Goal: Task Accomplishment & Management: Complete application form

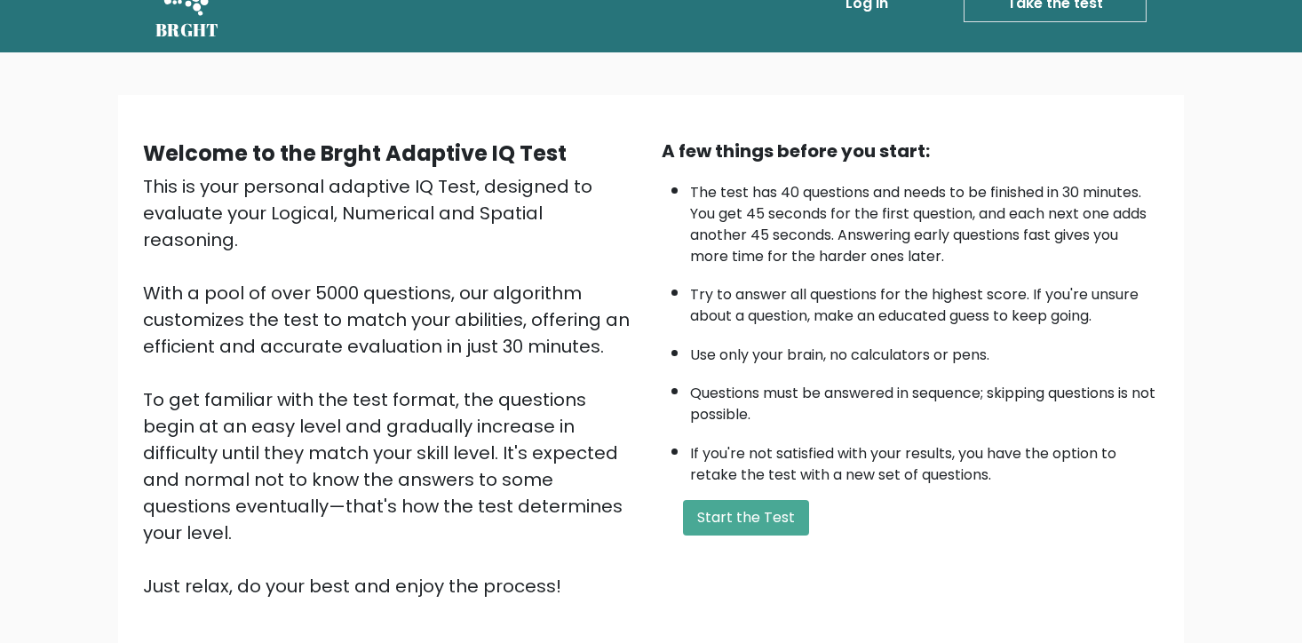
scroll to position [55, 0]
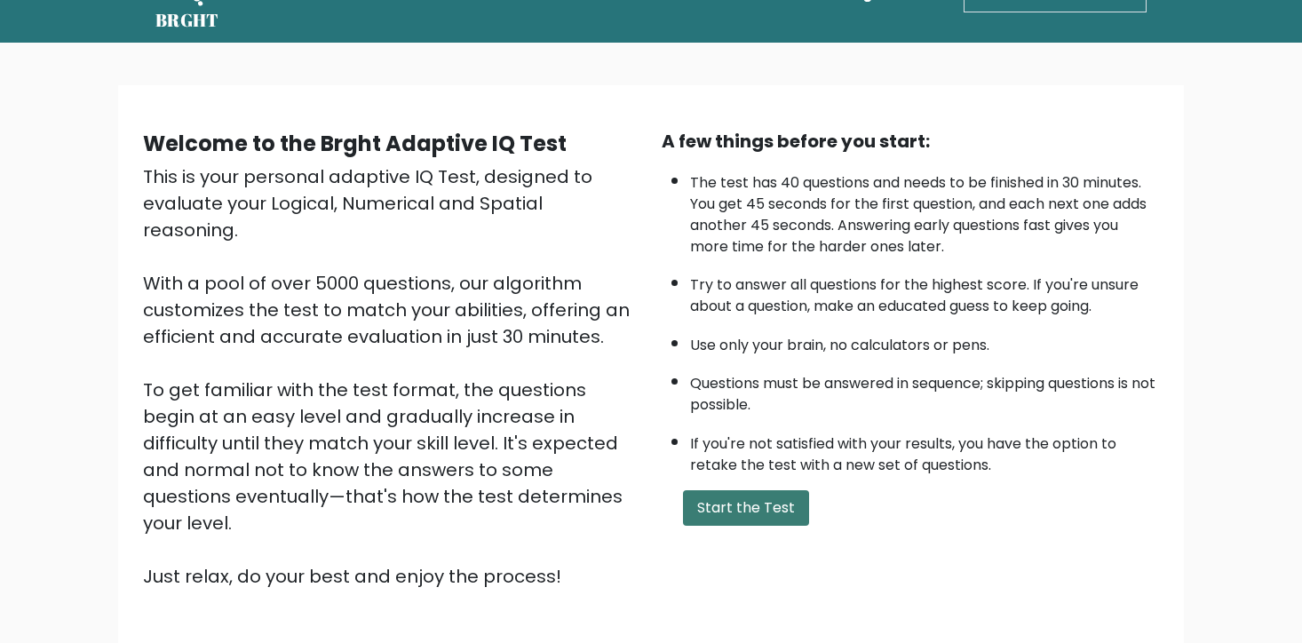
click at [756, 500] on button "Start the Test" at bounding box center [746, 508] width 126 height 36
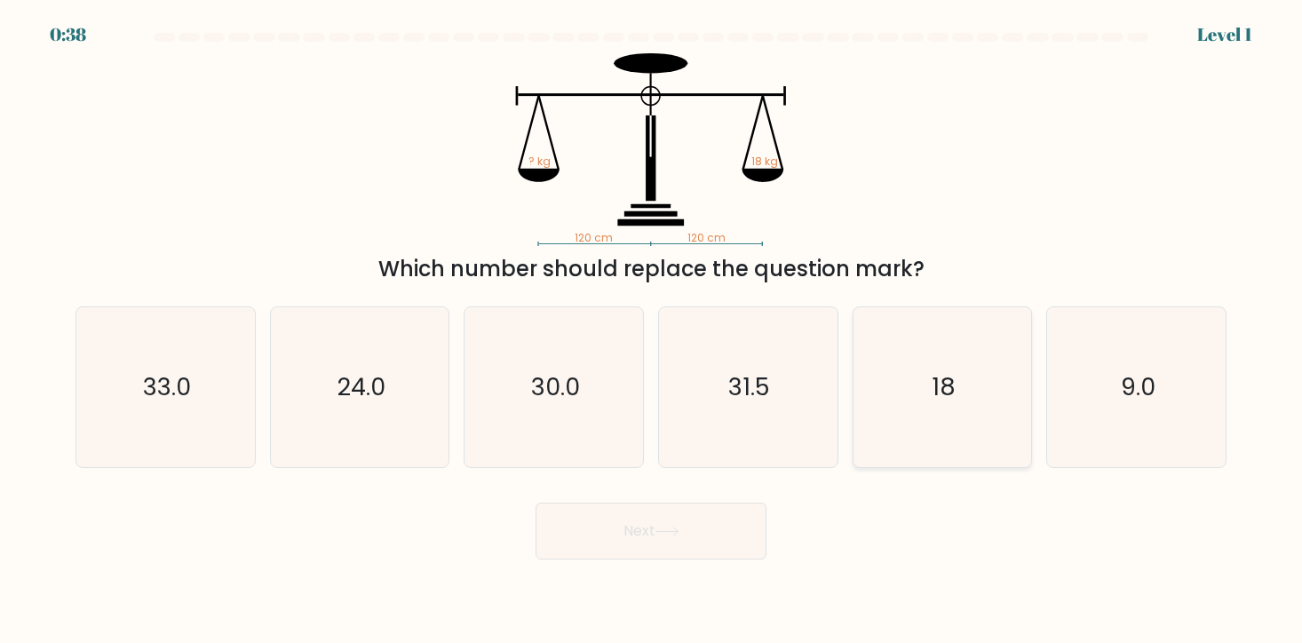
click at [903, 422] on icon "18" at bounding box center [943, 387] width 160 height 160
click at [652, 330] on input "e. 18" at bounding box center [651, 326] width 1 height 9
radio input "true"
click at [723, 536] on button "Next" at bounding box center [651, 531] width 231 height 57
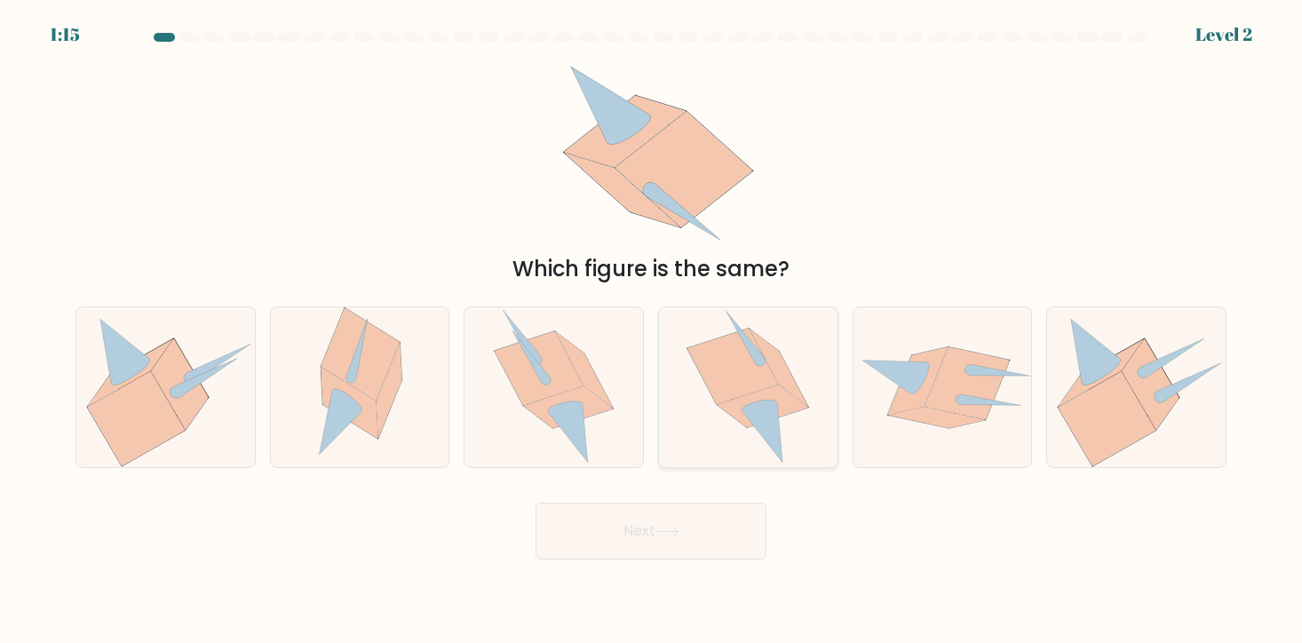
click at [782, 399] on icon at bounding box center [764, 407] width 92 height 43
click at [652, 330] on input "d." at bounding box center [651, 326] width 1 height 9
radio input "true"
click at [705, 521] on button "Next" at bounding box center [651, 531] width 231 height 57
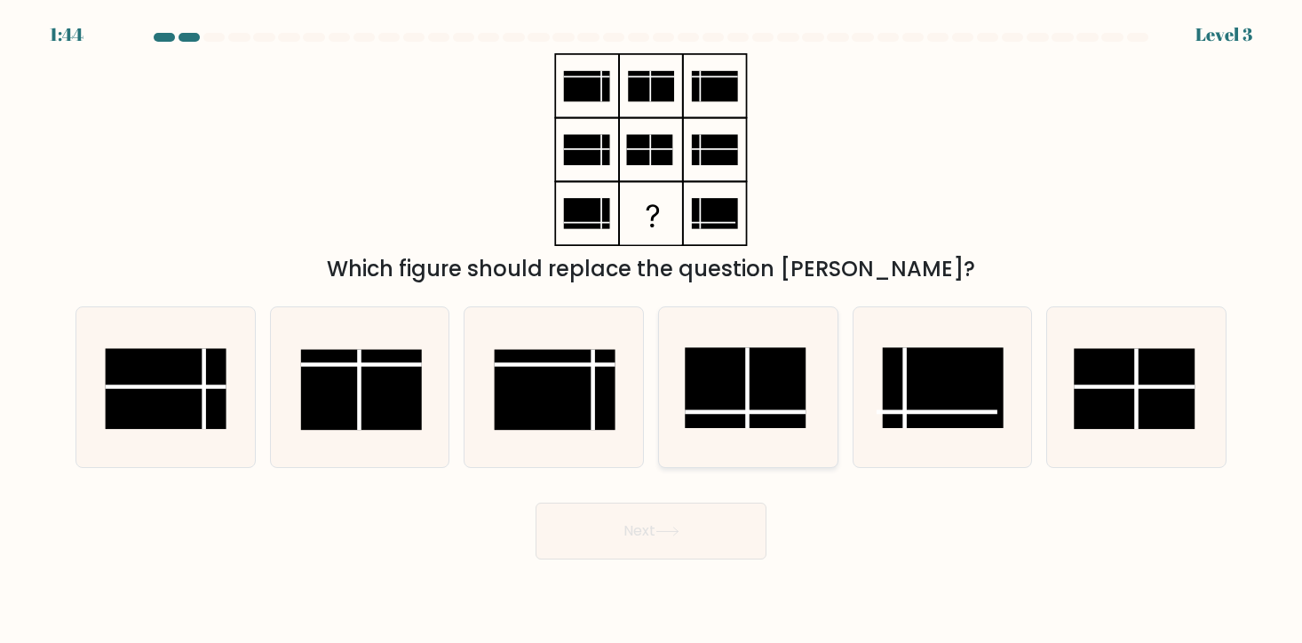
click at [779, 415] on rect at bounding box center [746, 388] width 121 height 81
click at [652, 330] on input "d." at bounding box center [651, 326] width 1 height 9
radio input "true"
click at [682, 550] on button "Next" at bounding box center [651, 531] width 231 height 57
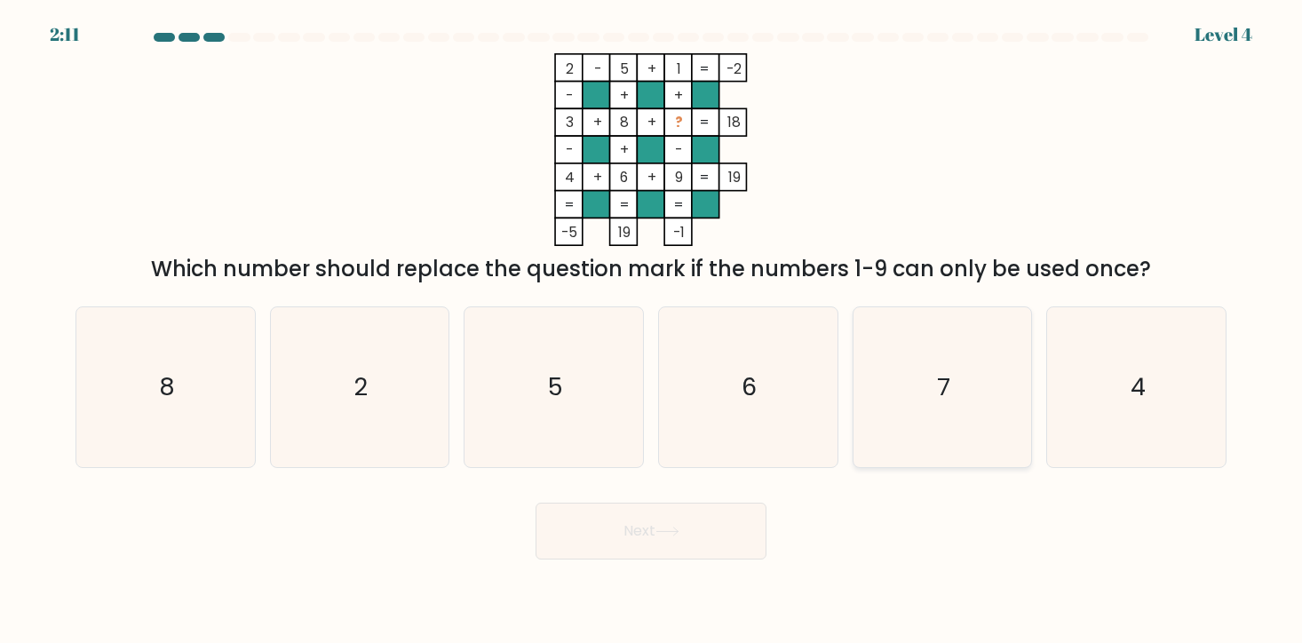
click at [957, 457] on icon "7" at bounding box center [943, 387] width 160 height 160
click at [652, 330] on input "e. 7" at bounding box center [651, 326] width 1 height 9
radio input "true"
click at [648, 549] on button "Next" at bounding box center [651, 531] width 231 height 57
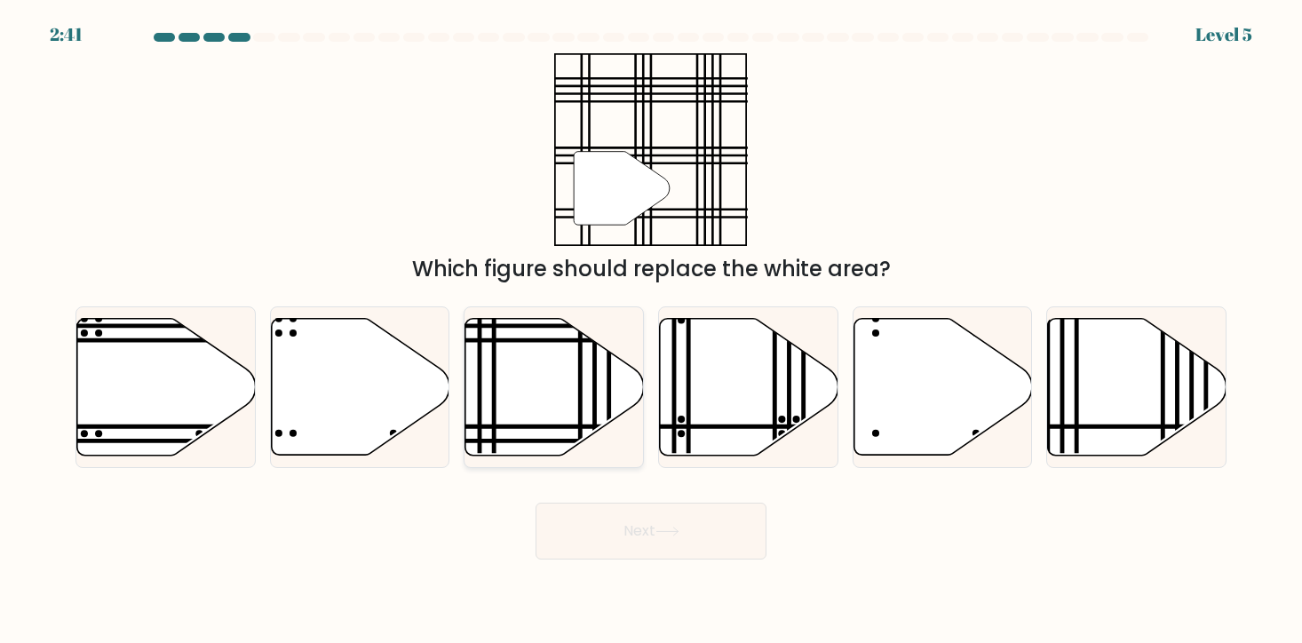
click at [585, 342] on icon at bounding box center [555, 386] width 179 height 137
click at [651, 330] on input "c." at bounding box center [651, 326] width 1 height 9
radio input "true"
click at [659, 532] on button "Next" at bounding box center [651, 531] width 231 height 57
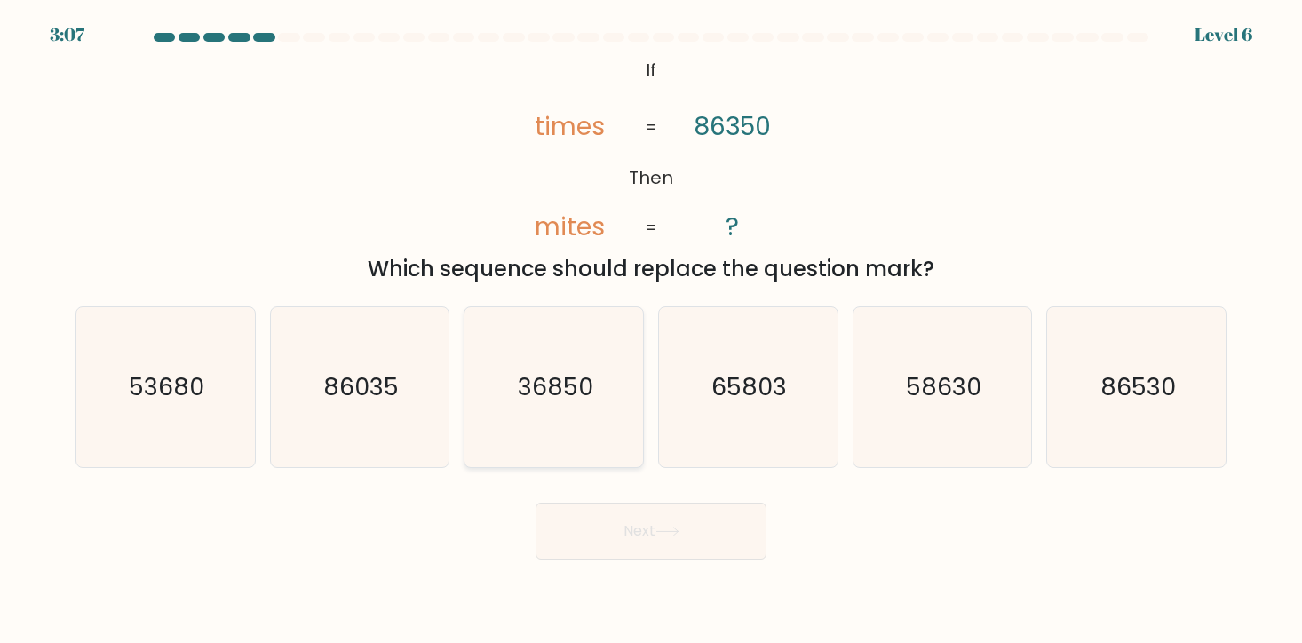
click at [539, 411] on icon "36850" at bounding box center [554, 387] width 160 height 160
click at [651, 330] on input "c. 36850" at bounding box center [651, 326] width 1 height 9
radio input "true"
click at [628, 535] on button "Next" at bounding box center [651, 531] width 231 height 57
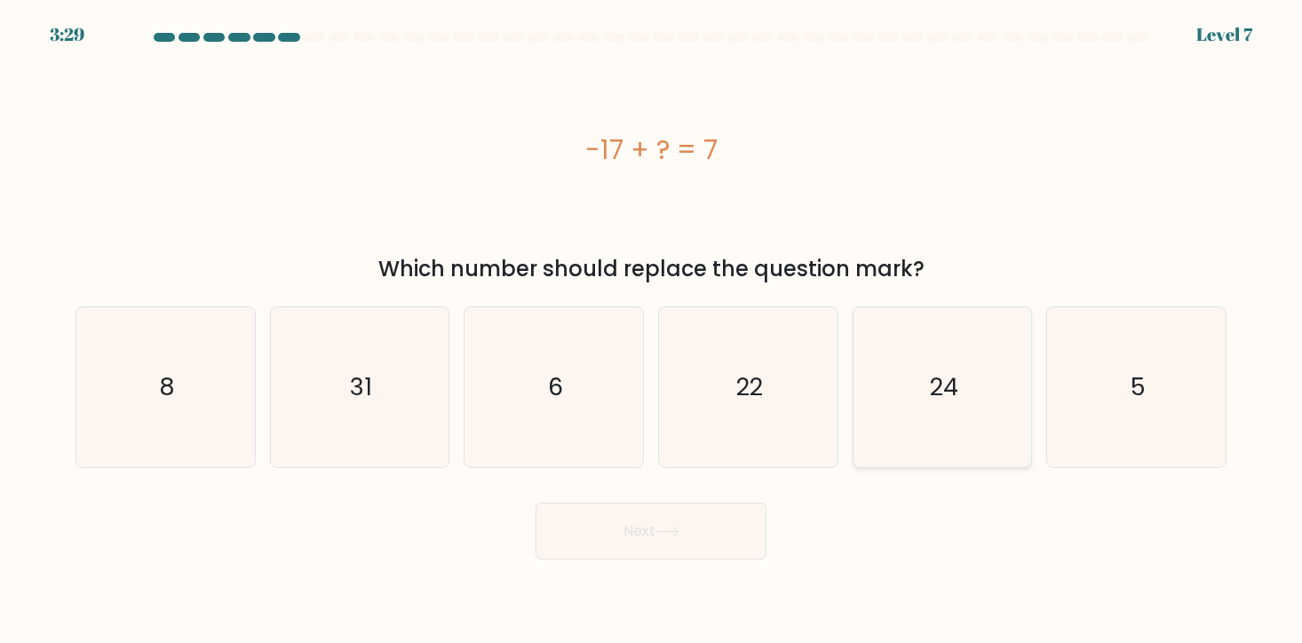
click at [991, 419] on icon "24" at bounding box center [943, 387] width 160 height 160
click at [652, 330] on input "e. 24" at bounding box center [651, 326] width 1 height 9
radio input "true"
click at [673, 528] on icon at bounding box center [668, 532] width 24 height 10
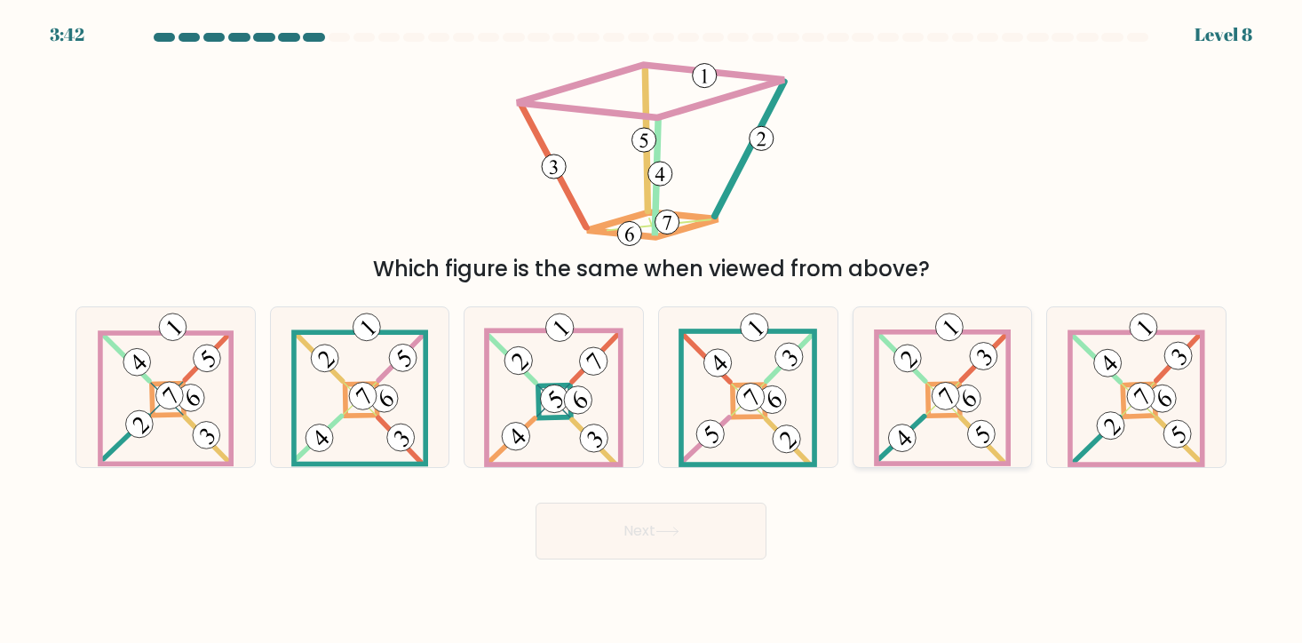
click at [941, 416] on 159 at bounding box center [944, 401] width 32 height 32
click at [652, 330] on input "e." at bounding box center [651, 326] width 1 height 9
radio input "true"
click at [1094, 366] on icon at bounding box center [1136, 387] width 137 height 160
click at [652, 330] on input "f." at bounding box center [651, 326] width 1 height 9
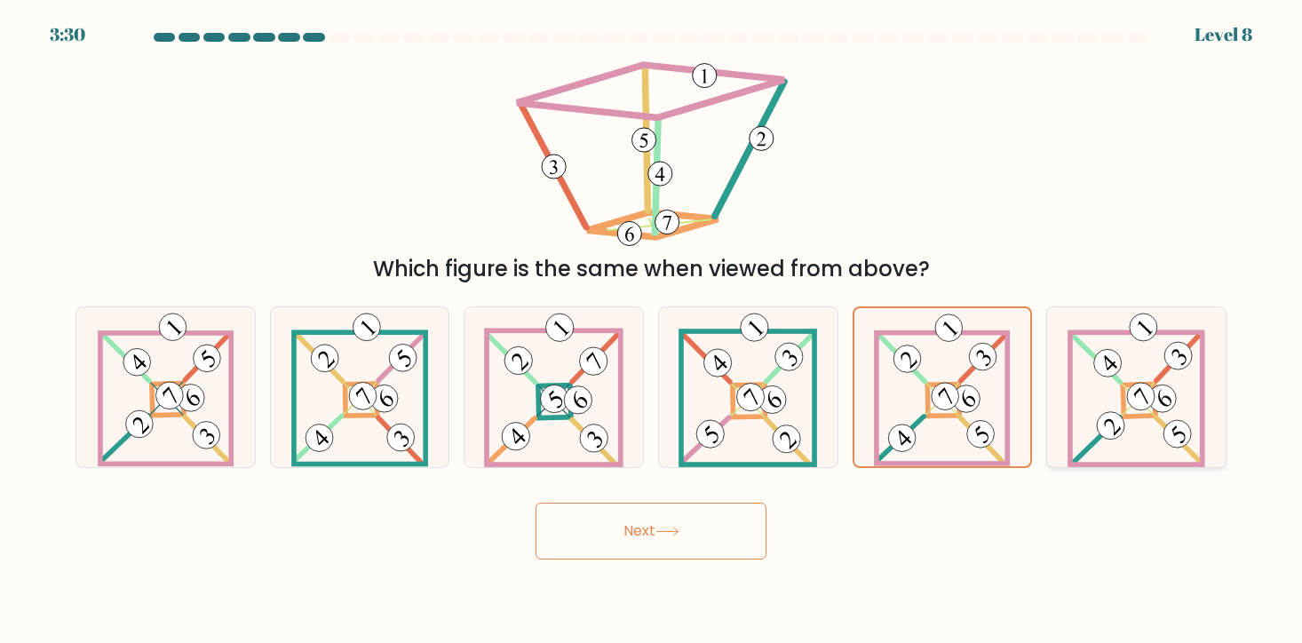
radio input "true"
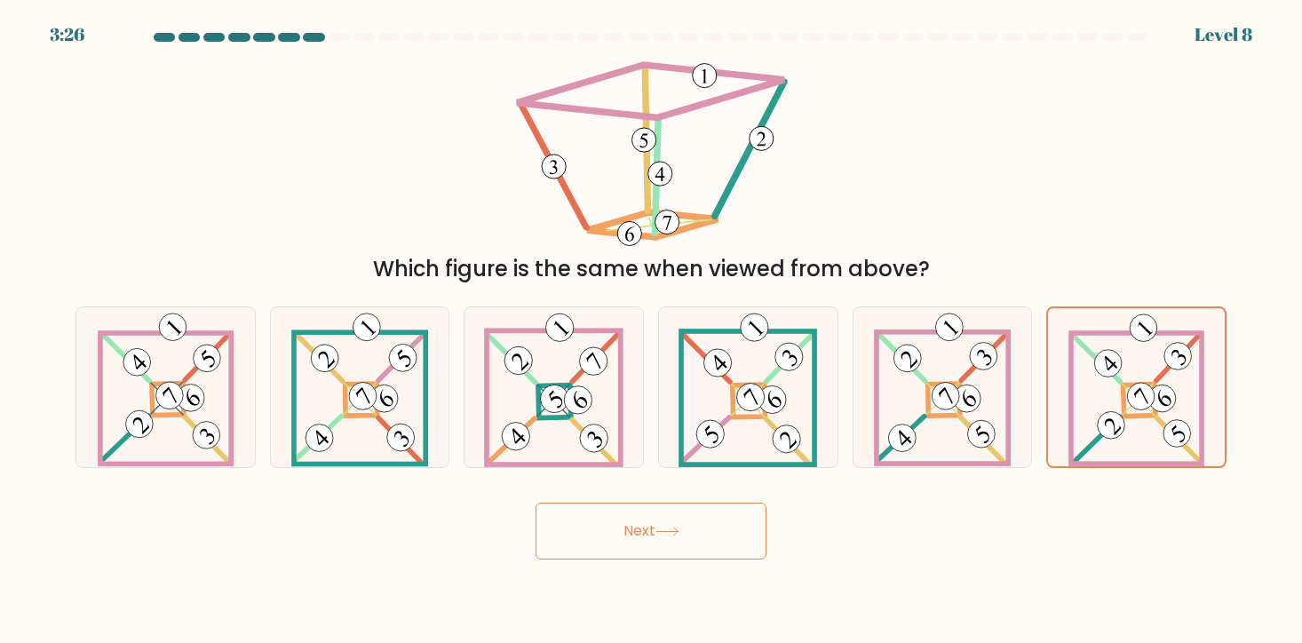
click at [633, 547] on button "Next" at bounding box center [651, 531] width 231 height 57
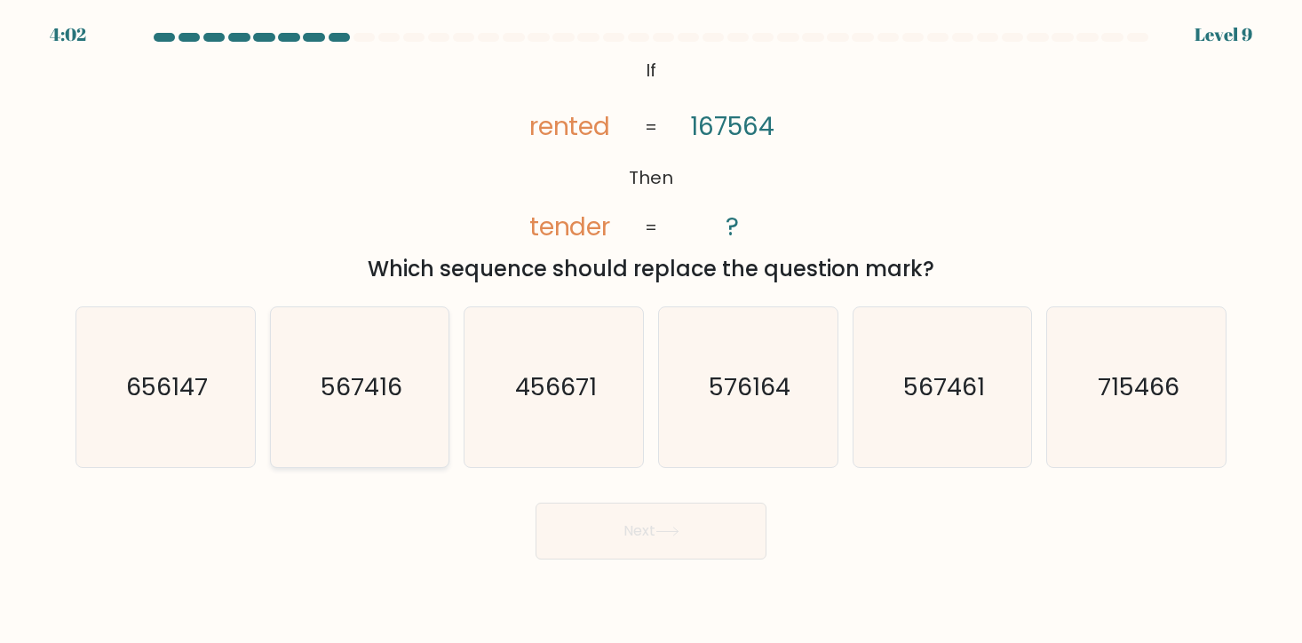
click at [341, 402] on text "567416" at bounding box center [362, 386] width 82 height 33
click at [651, 330] on input "b. 567416" at bounding box center [651, 326] width 1 height 9
radio input "true"
click at [979, 413] on icon "567461" at bounding box center [943, 387] width 160 height 160
click at [652, 330] on input "e. 567461" at bounding box center [651, 326] width 1 height 9
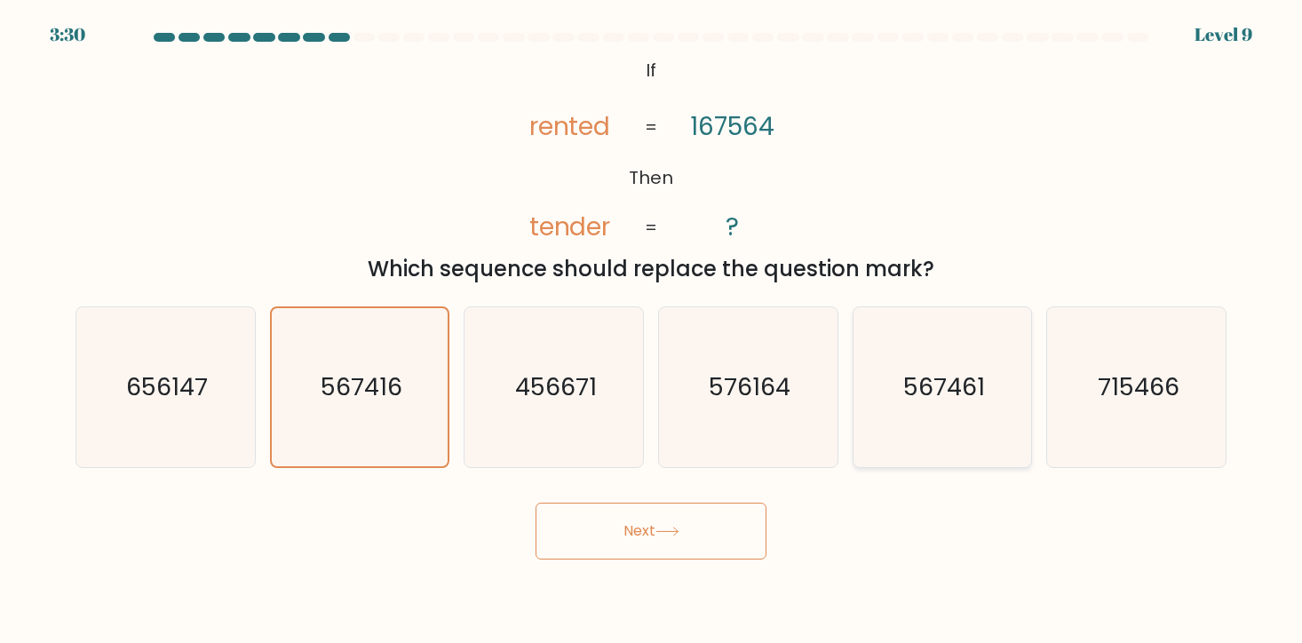
radio input "true"
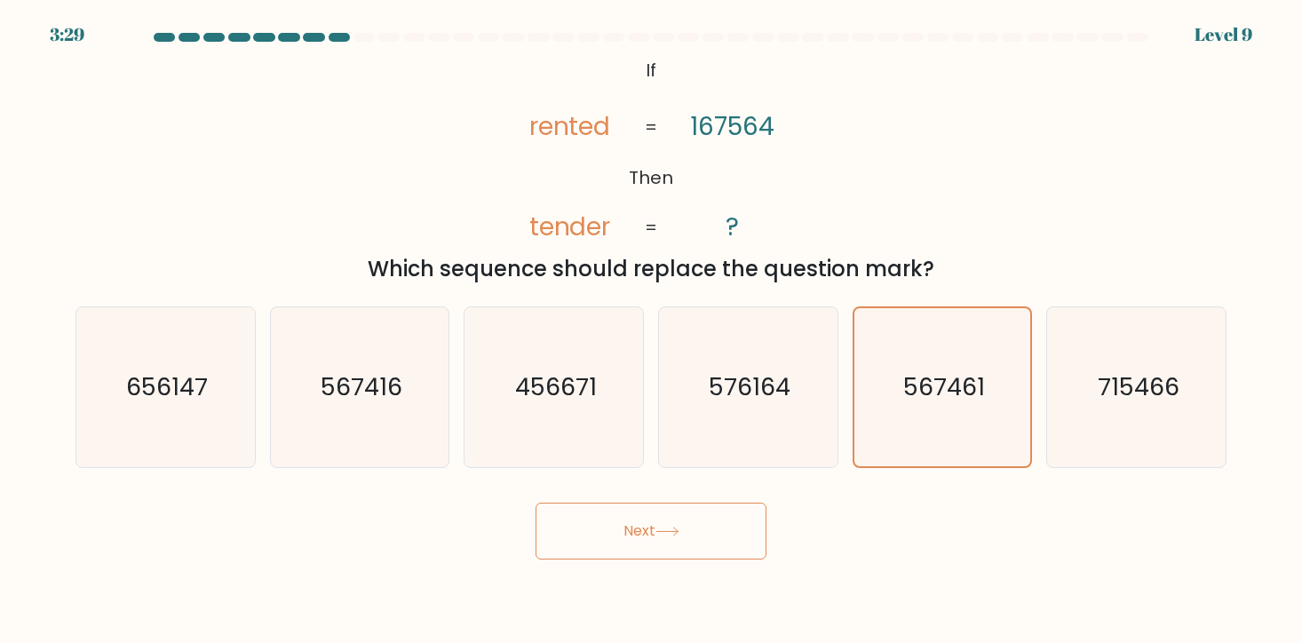
click at [634, 562] on body "3:29 Level 9 If" at bounding box center [651, 321] width 1302 height 643
click at [638, 551] on button "Next" at bounding box center [651, 531] width 231 height 57
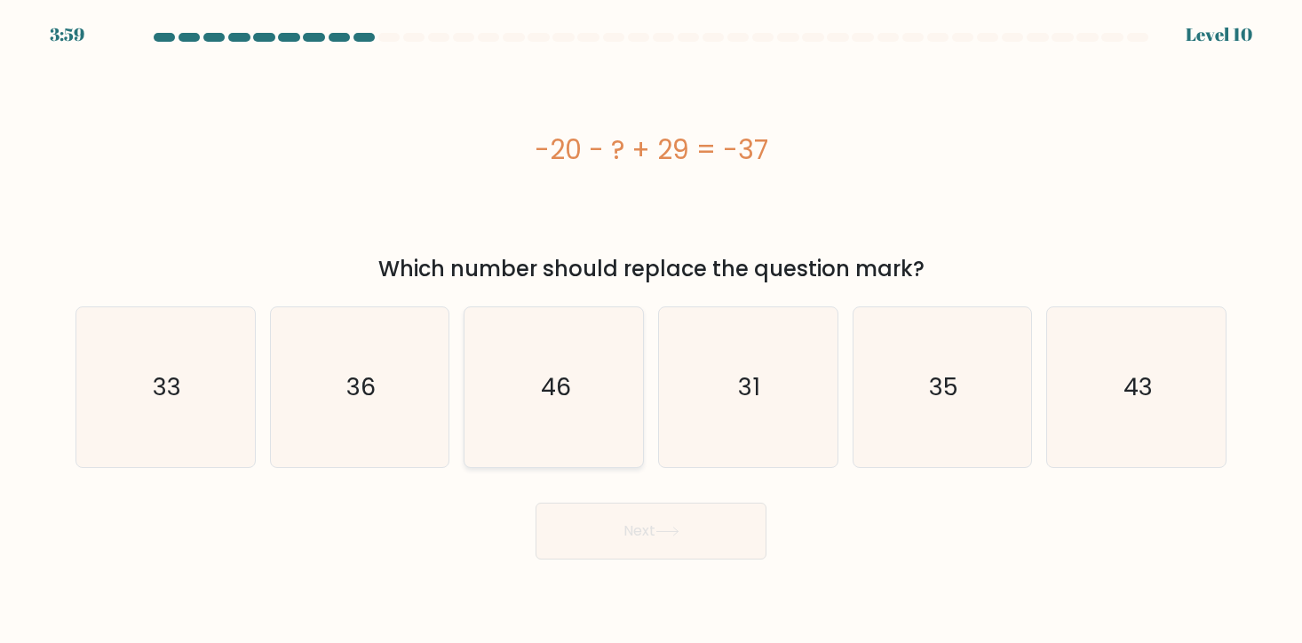
click at [505, 427] on icon "46" at bounding box center [554, 387] width 160 height 160
click at [651, 330] on input "c. 46" at bounding box center [651, 326] width 1 height 9
radio input "true"
click at [651, 534] on button "Next" at bounding box center [651, 531] width 231 height 57
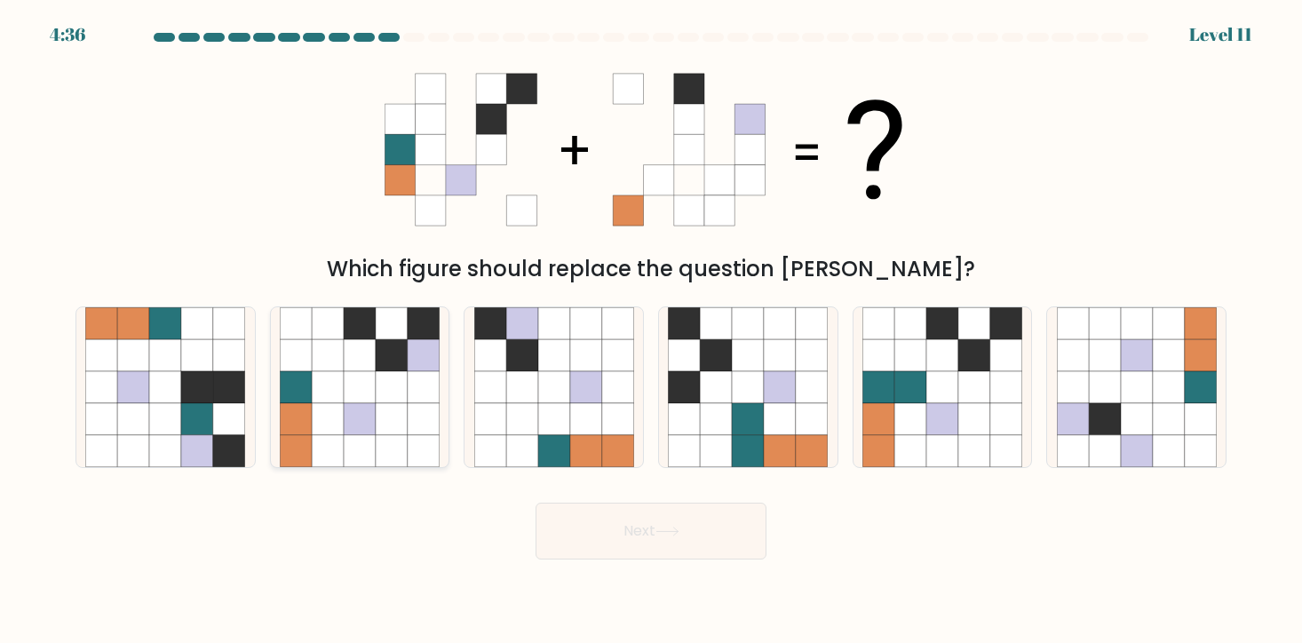
click at [326, 421] on icon at bounding box center [328, 419] width 32 height 32
click at [651, 330] on input "b." at bounding box center [651, 326] width 1 height 9
radio input "true"
click at [693, 528] on button "Next" at bounding box center [651, 531] width 231 height 57
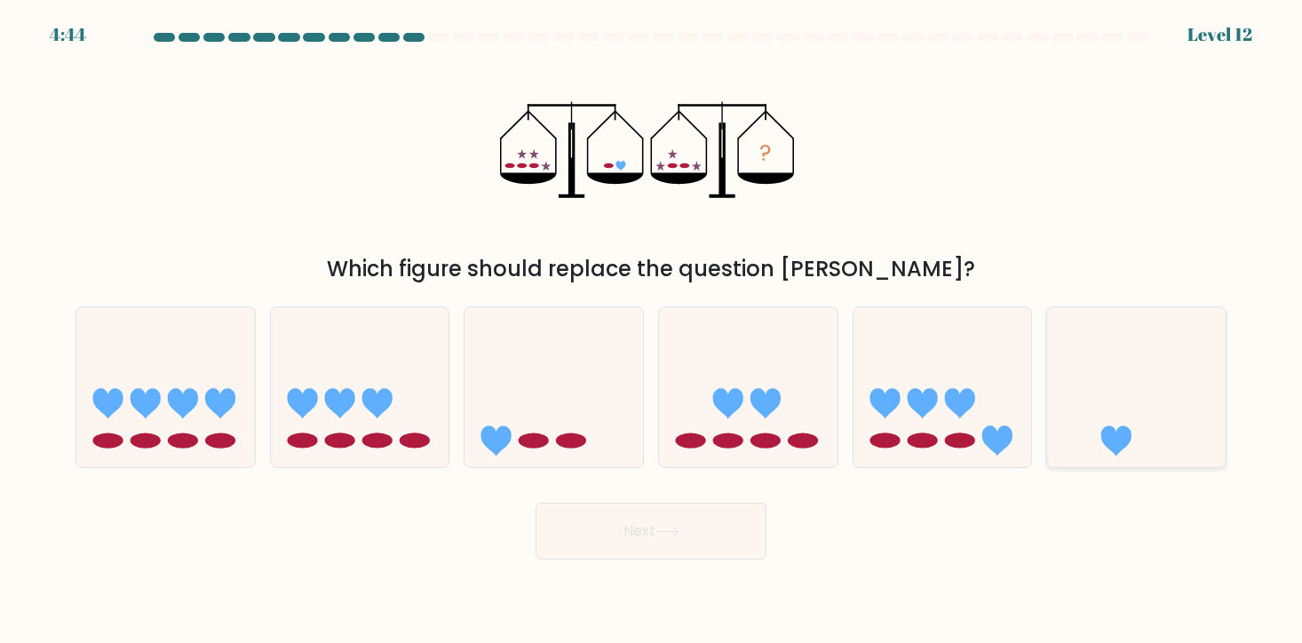
click at [1067, 408] on icon at bounding box center [1136, 387] width 179 height 147
click at [652, 330] on input "f." at bounding box center [651, 326] width 1 height 9
radio input "true"
click at [711, 531] on button "Next" at bounding box center [651, 531] width 231 height 57
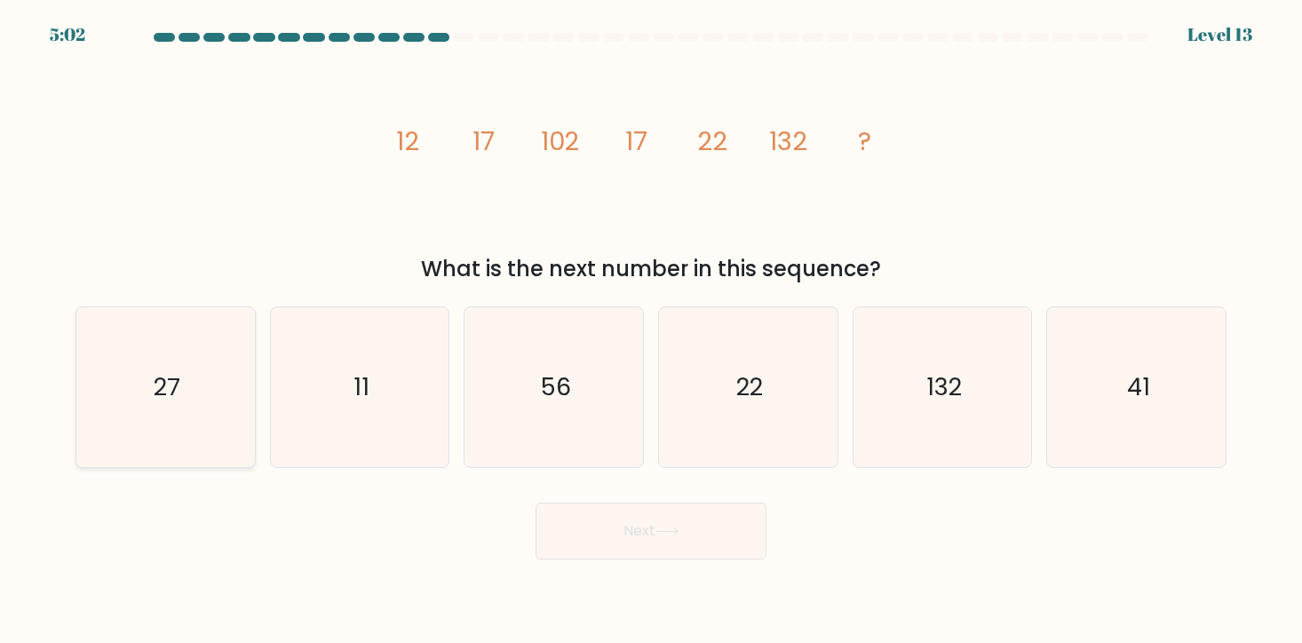
click at [217, 408] on icon "27" at bounding box center [165, 387] width 160 height 160
click at [651, 330] on input "a. 27" at bounding box center [651, 326] width 1 height 9
radio input "true"
click at [598, 516] on button "Next" at bounding box center [651, 531] width 231 height 57
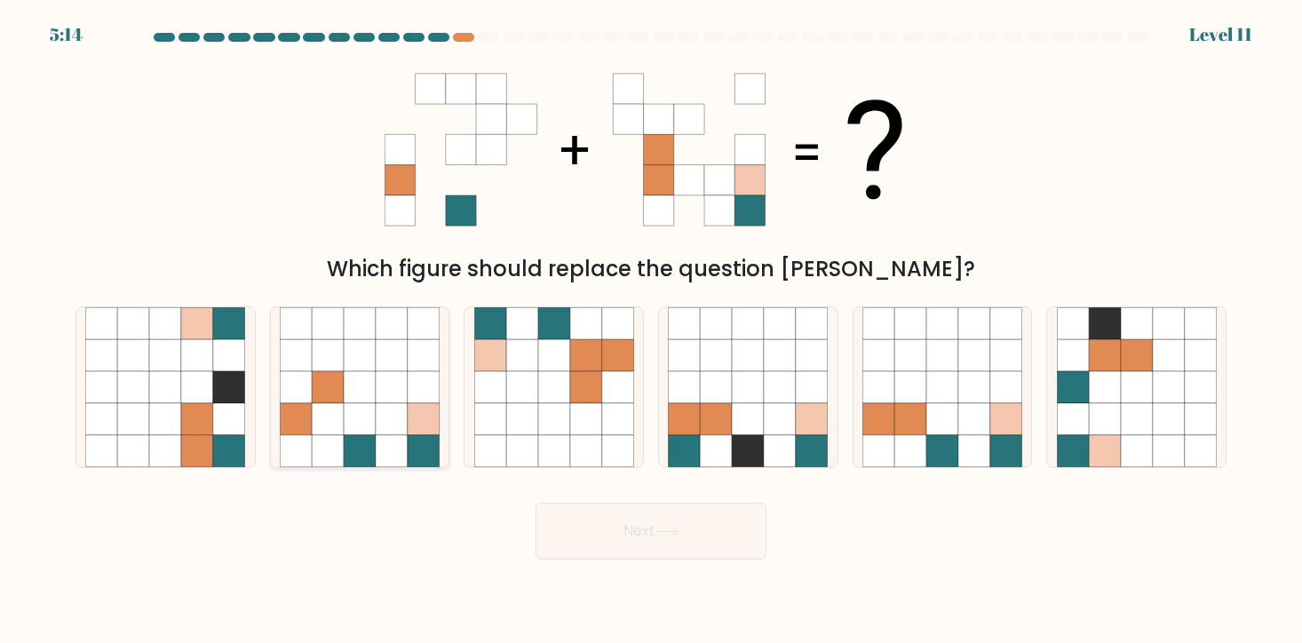
click at [372, 398] on icon at bounding box center [360, 387] width 32 height 32
click at [651, 330] on input "b." at bounding box center [651, 326] width 1 height 9
radio input "true"
click at [590, 534] on button "Next" at bounding box center [651, 531] width 231 height 57
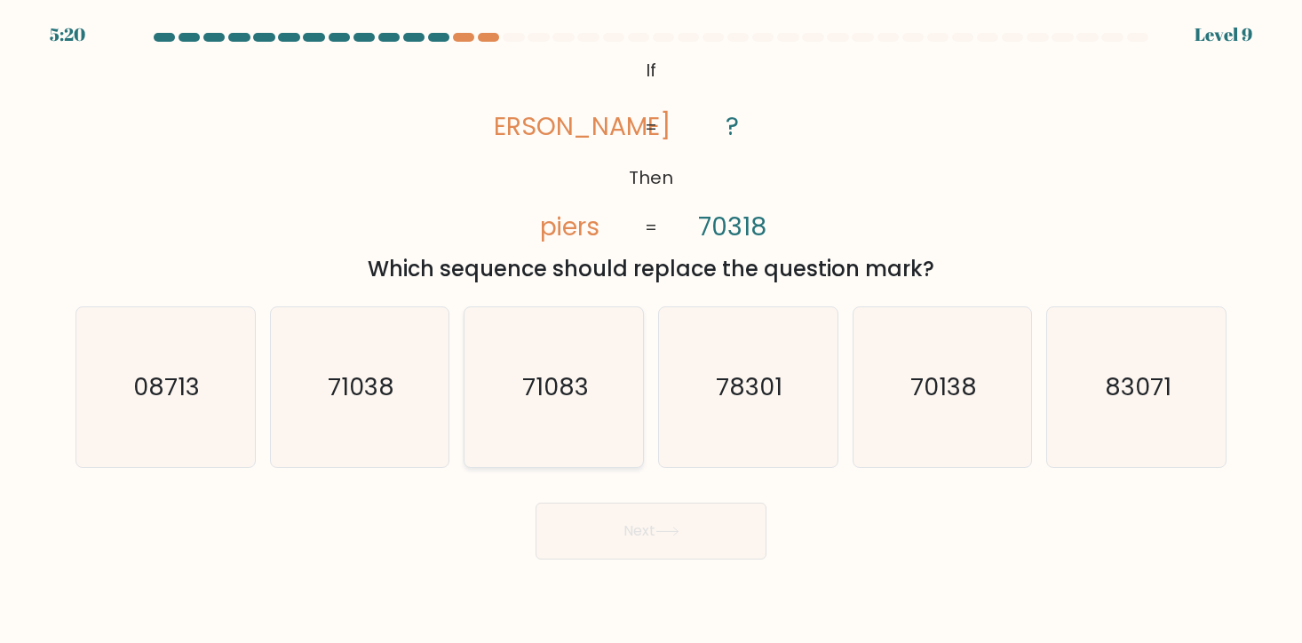
click at [557, 427] on icon "71083" at bounding box center [554, 387] width 160 height 160
click at [651, 330] on input "c. 71083" at bounding box center [651, 326] width 1 height 9
radio input "true"
click at [409, 374] on icon "71038" at bounding box center [360, 387] width 160 height 160
click at [651, 330] on input "b. 71038" at bounding box center [651, 326] width 1 height 9
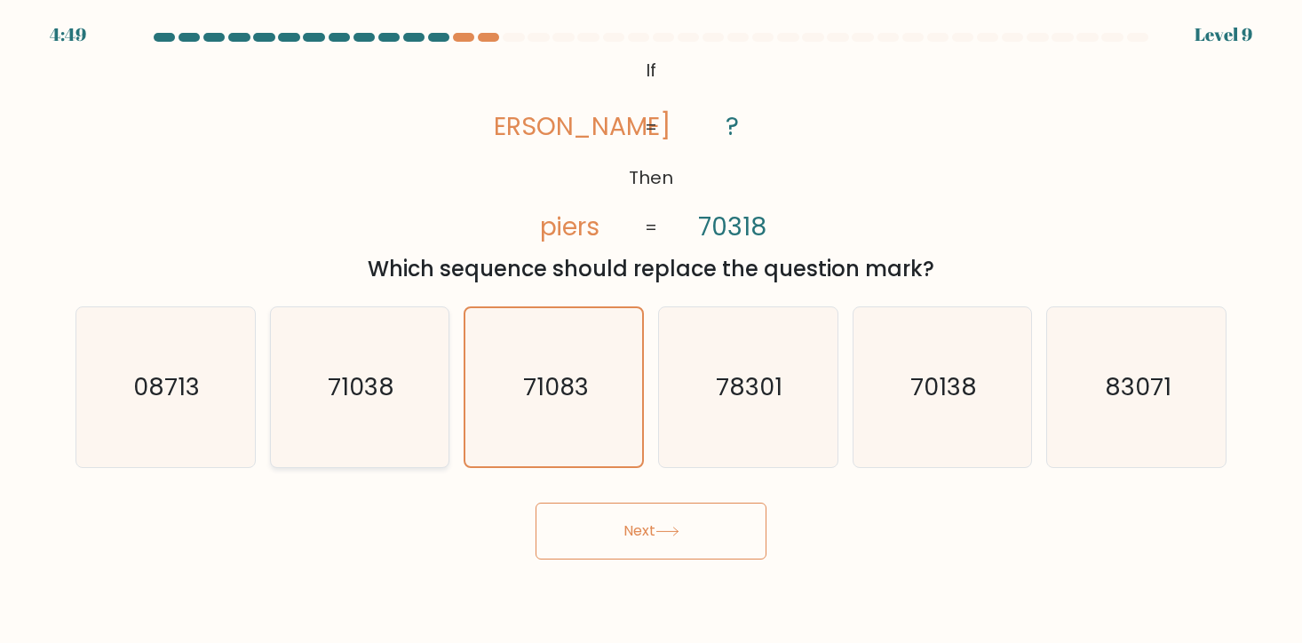
radio input "true"
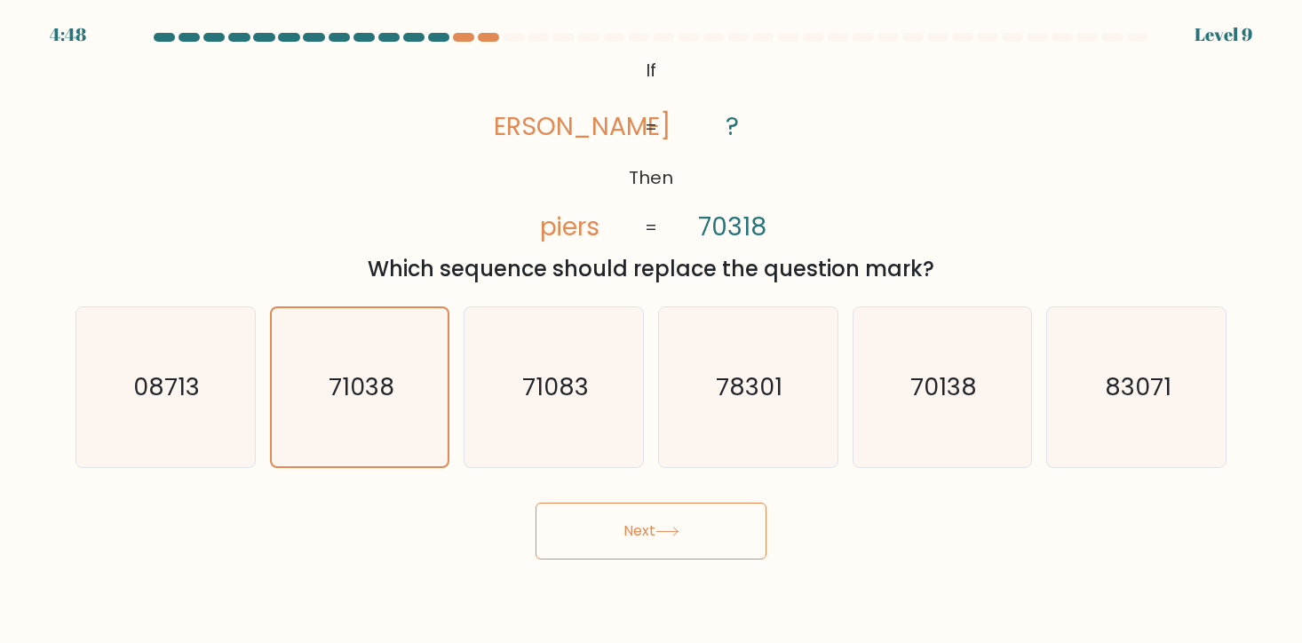
click at [704, 541] on button "Next" at bounding box center [651, 531] width 231 height 57
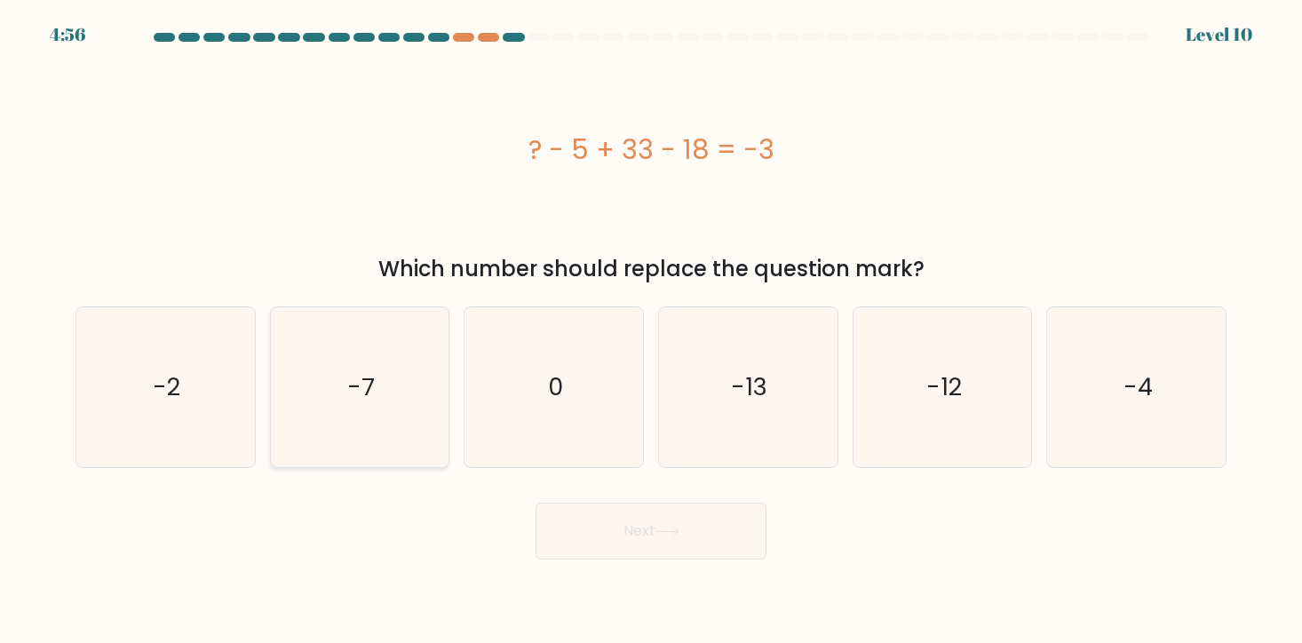
click at [363, 362] on icon "-7" at bounding box center [360, 387] width 160 height 160
click at [651, 330] on input "b. -7" at bounding box center [651, 326] width 1 height 9
radio input "true"
